Goal: Task Accomplishment & Management: Use online tool/utility

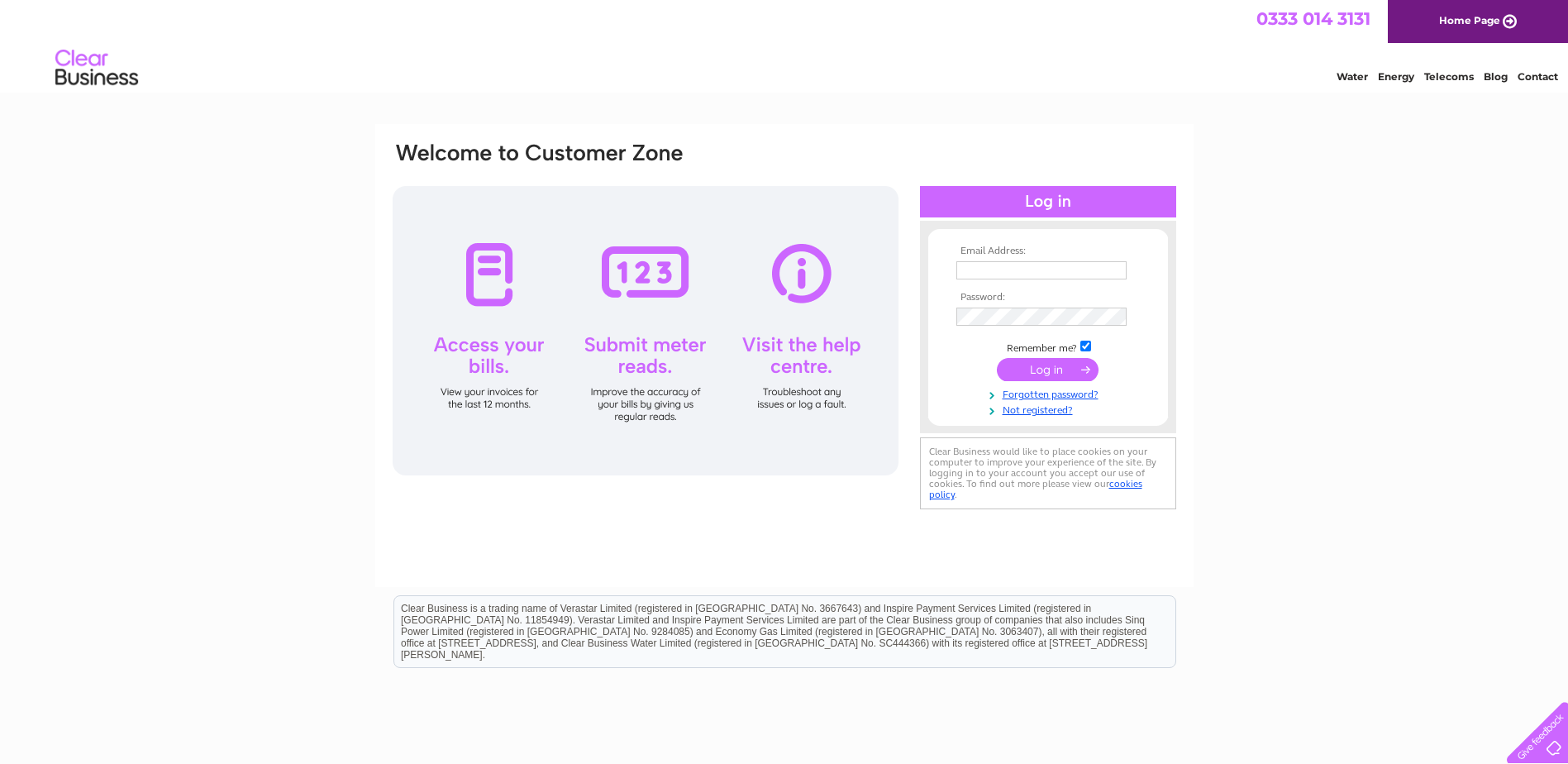
type input "[EMAIL_ADDRESS][DOMAIN_NAME]"
click at [1063, 365] on input "submit" at bounding box center [1047, 369] width 102 height 23
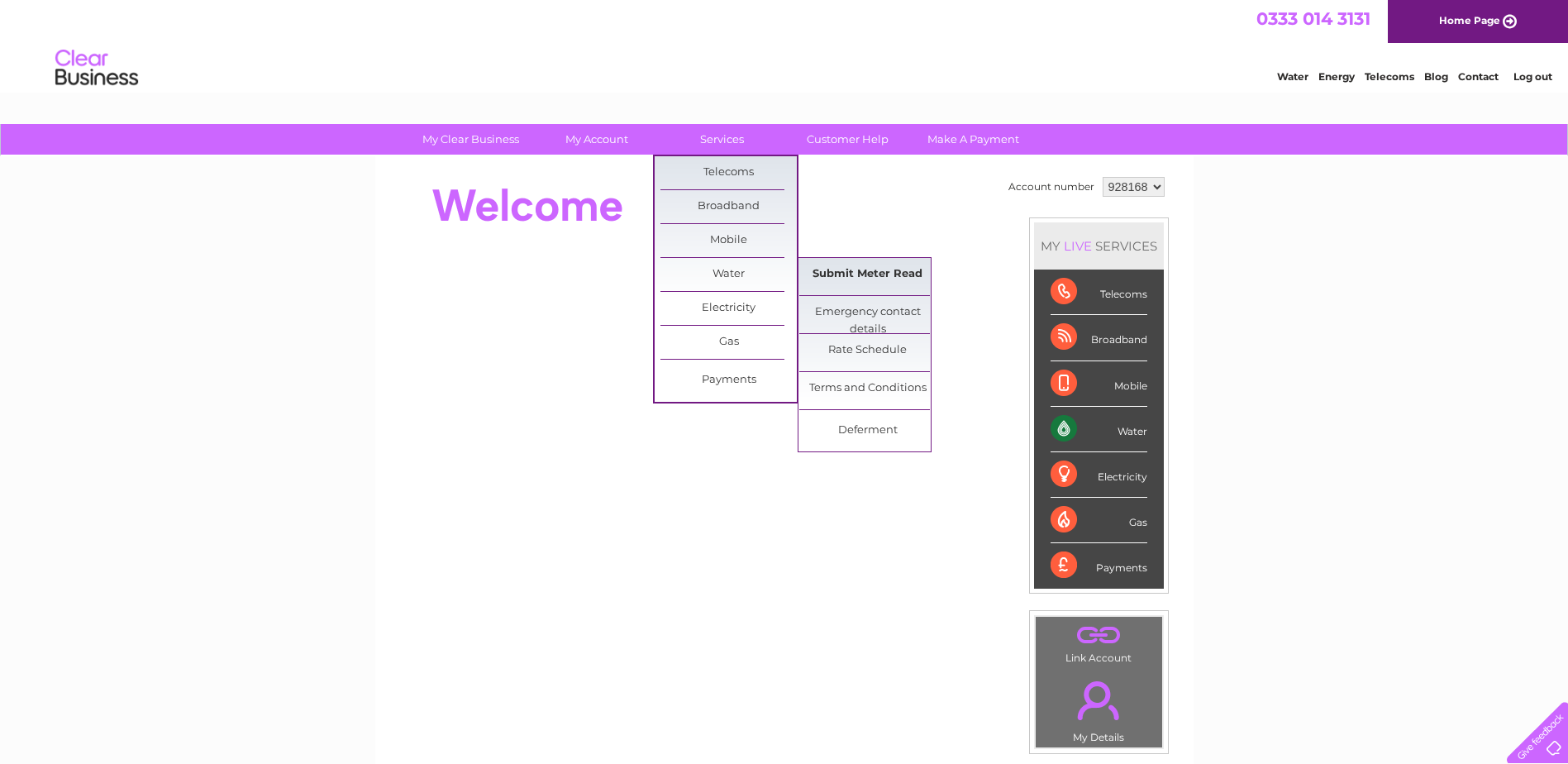
click at [835, 277] on link "Submit Meter Read" at bounding box center [867, 274] width 136 height 33
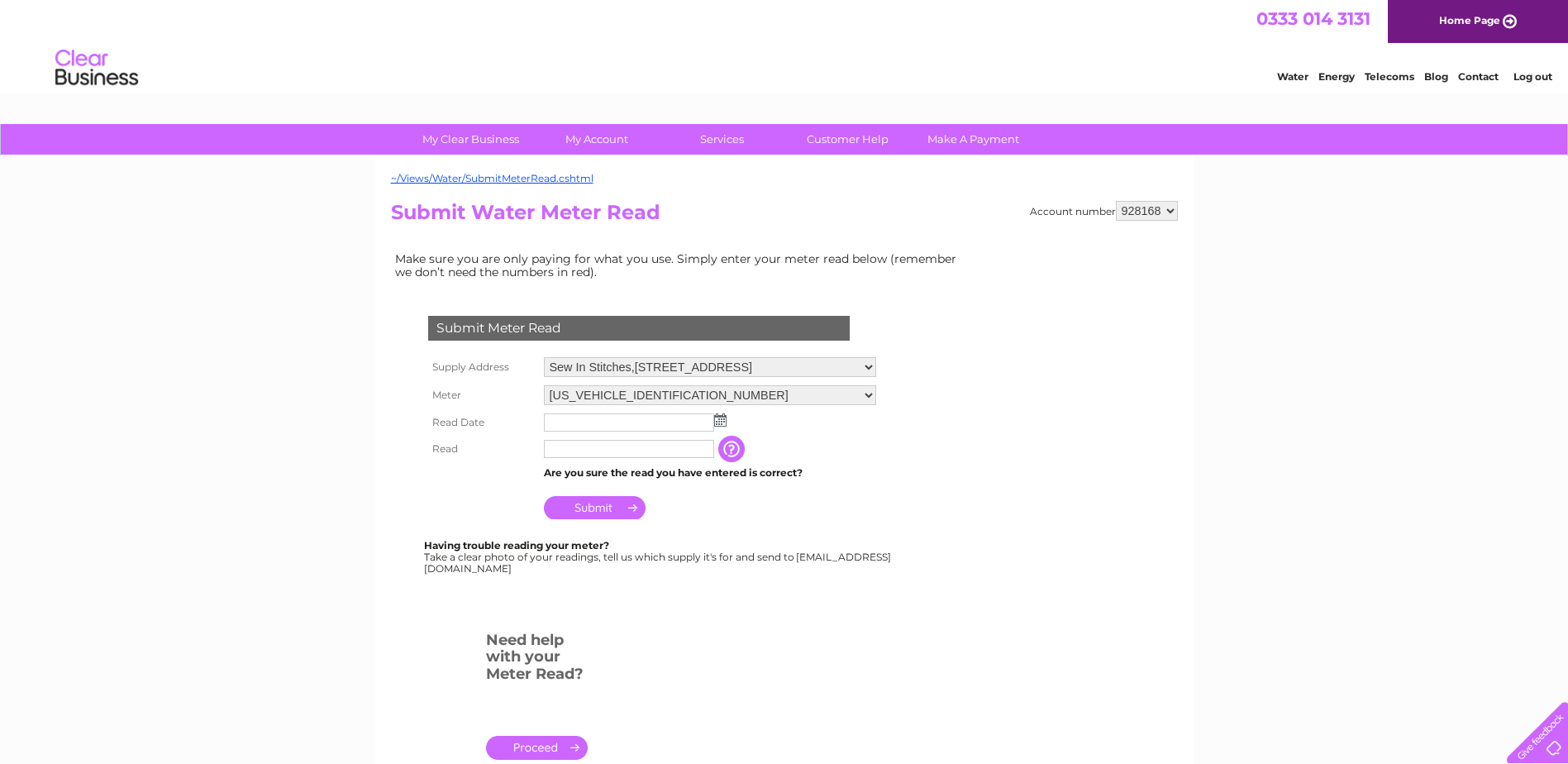
click at [721, 423] on img at bounding box center [721, 420] width 13 height 14
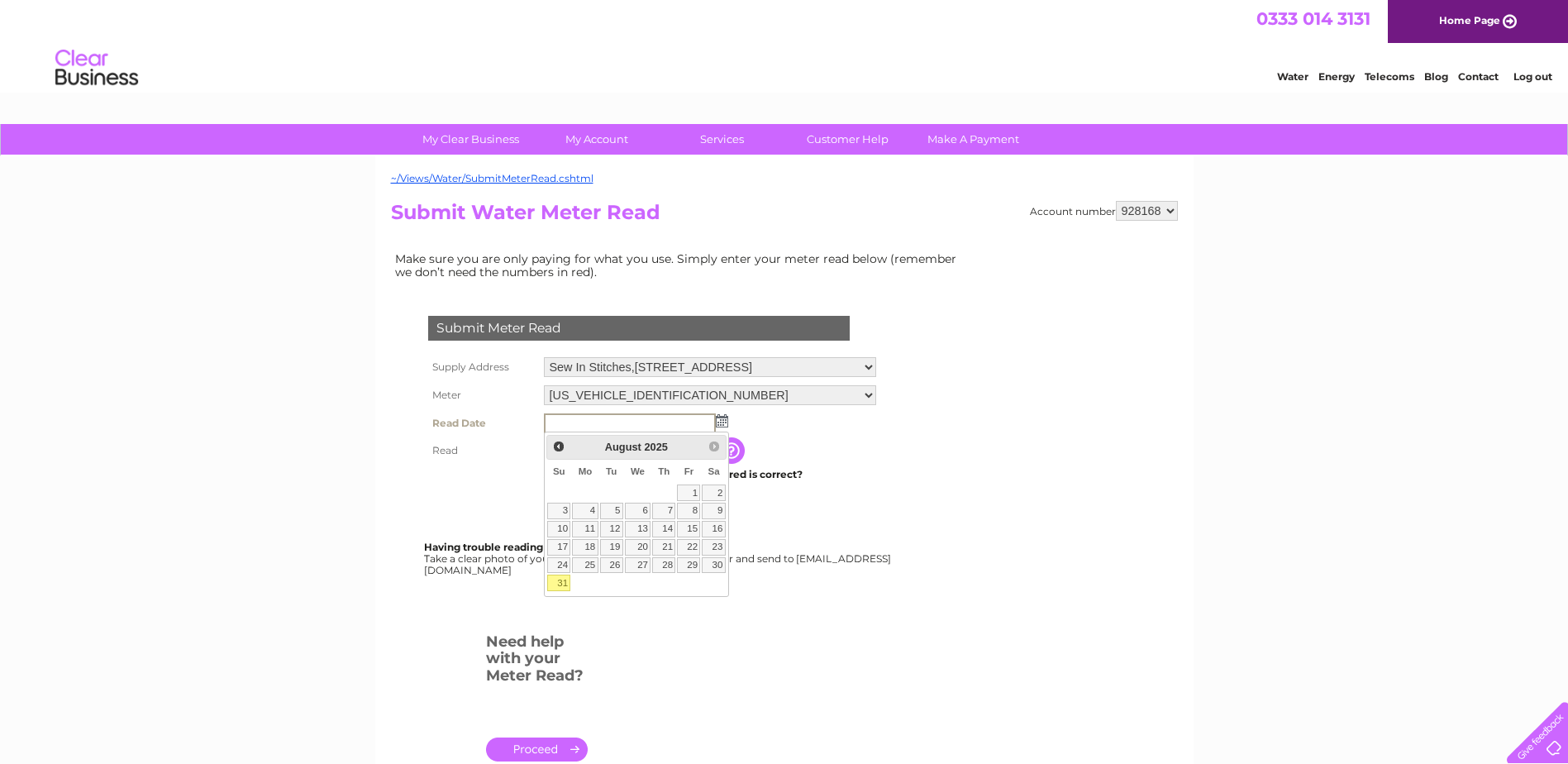
click at [562, 580] on link "31" at bounding box center [559, 583] width 23 height 16
type input "[DATE]"
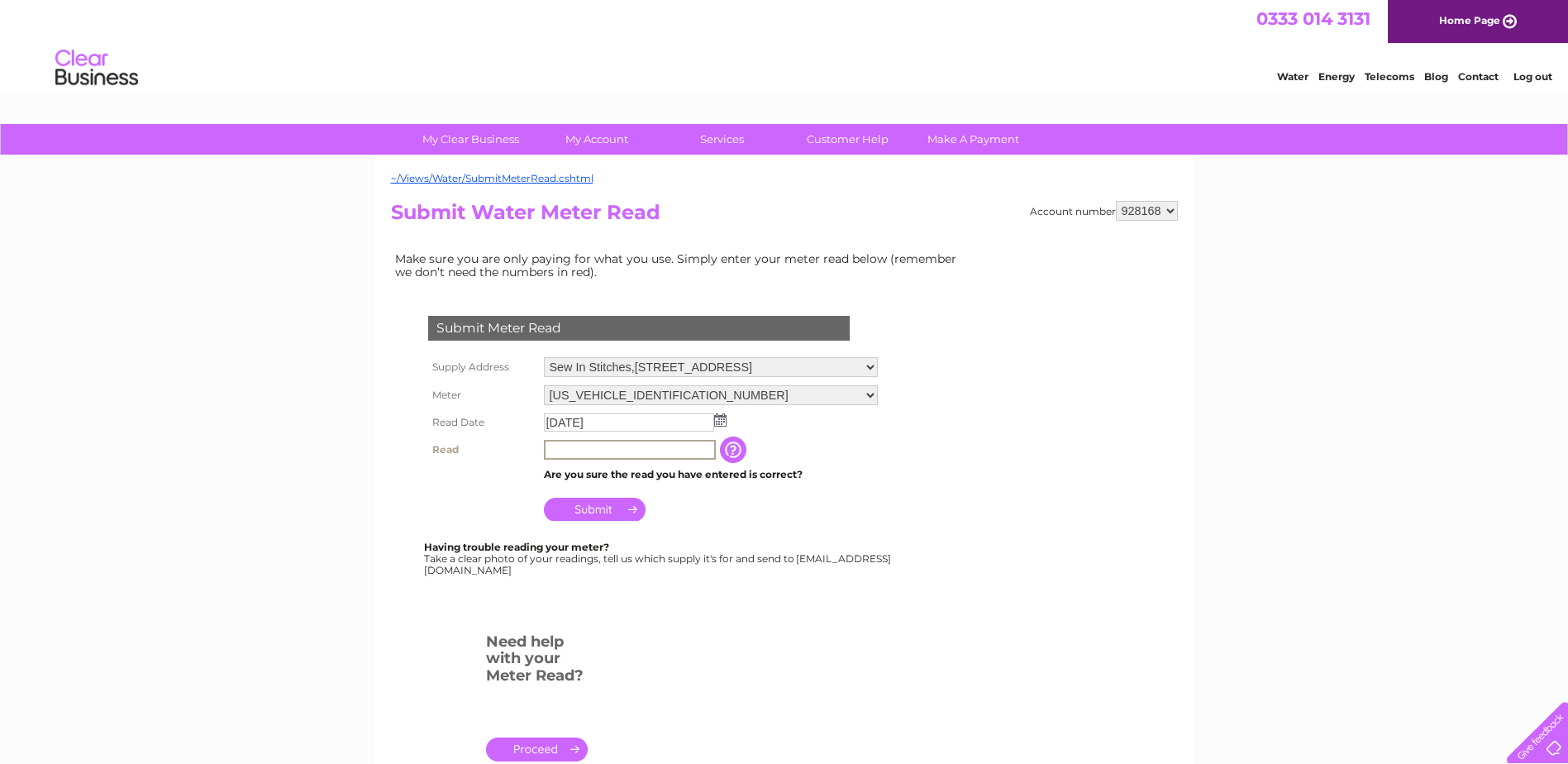
click at [667, 450] on input "text" at bounding box center [630, 450] width 172 height 20
type input "00111"
click at [610, 506] on input "Submit" at bounding box center [594, 508] width 102 height 23
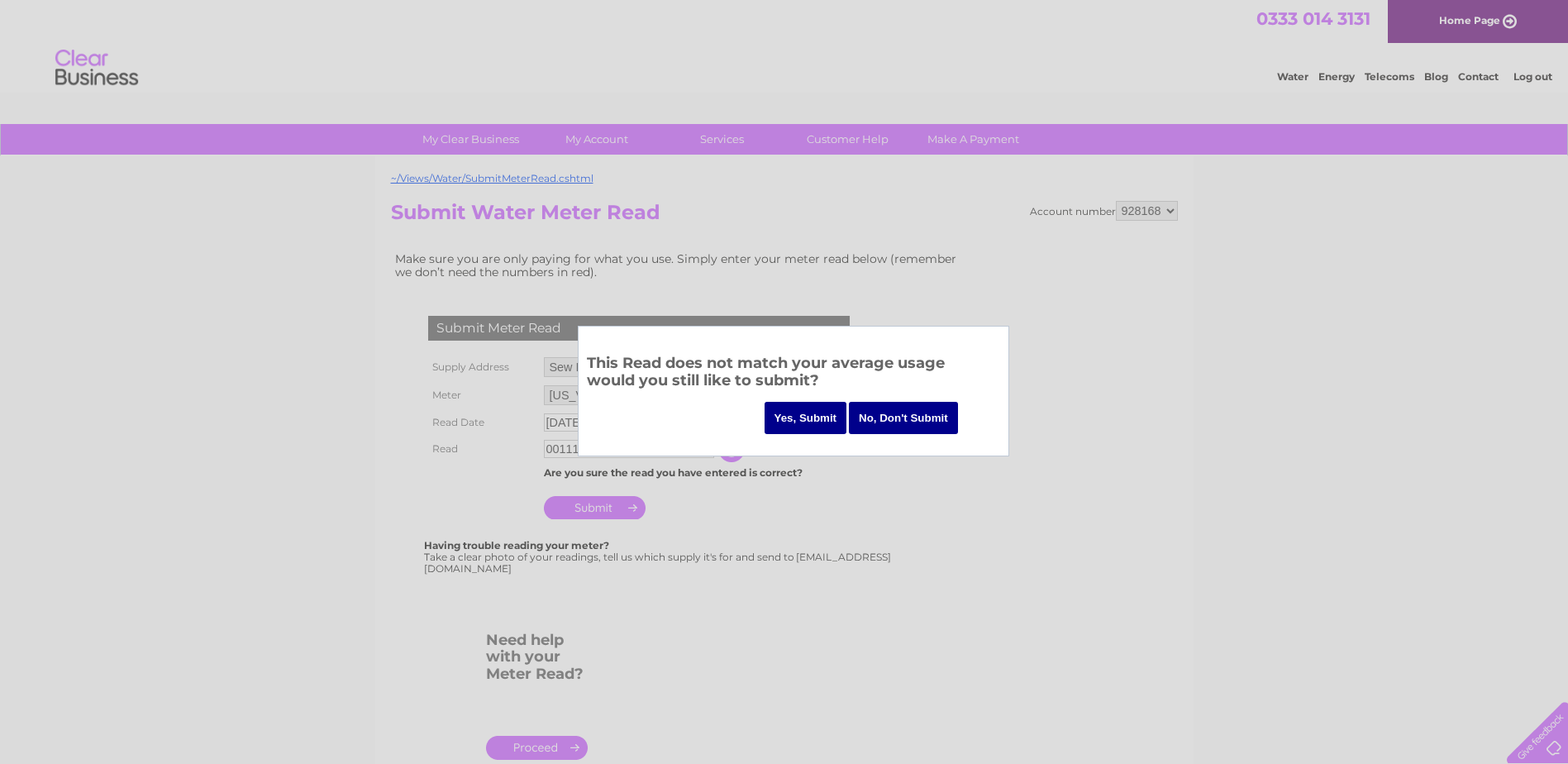
click at [810, 428] on input "Yes, Submit" at bounding box center [806, 418] width 83 height 32
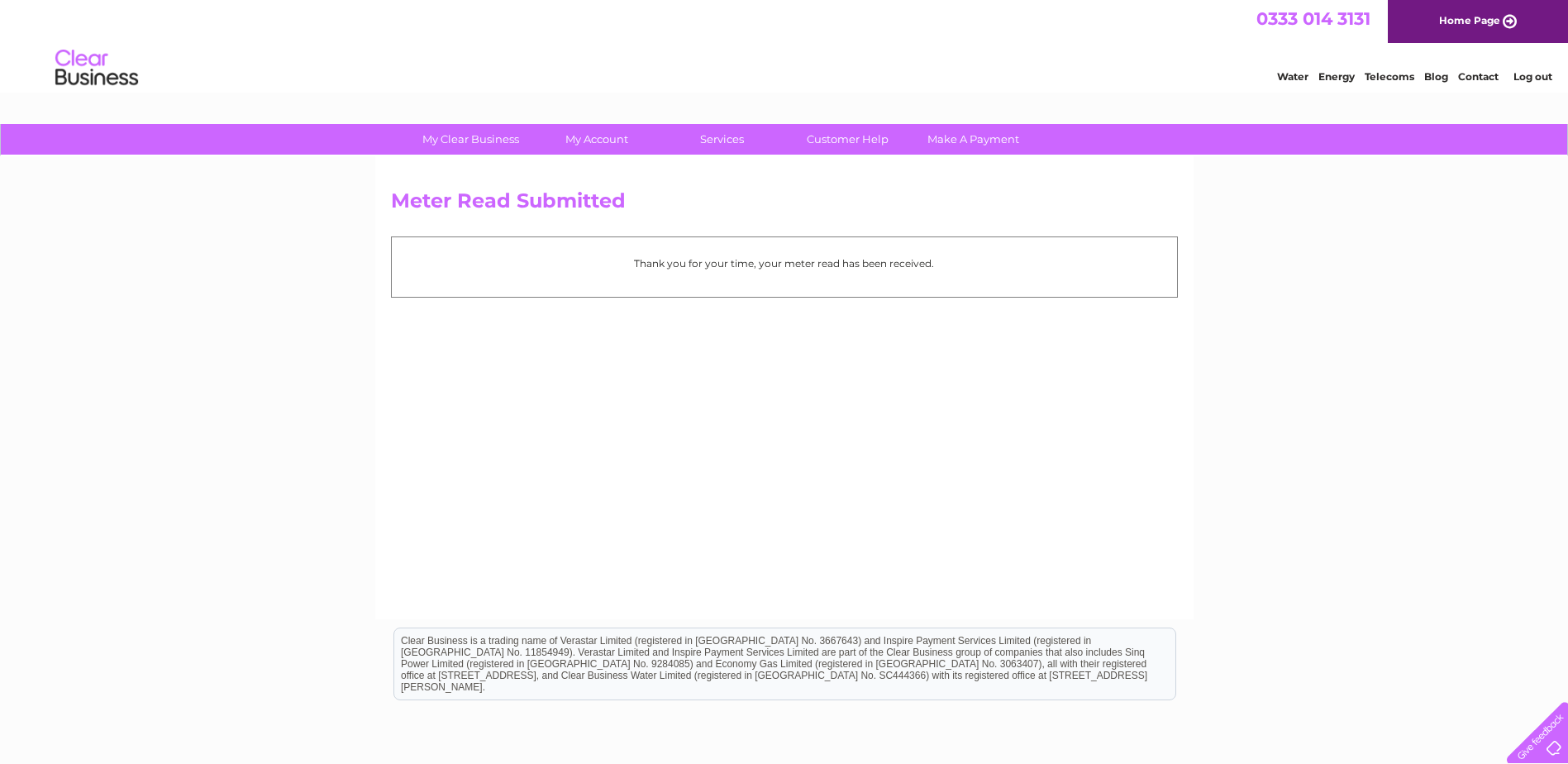
click at [1522, 80] on link "Log out" at bounding box center [1533, 77] width 39 height 13
